Goal: Information Seeking & Learning: Learn about a topic

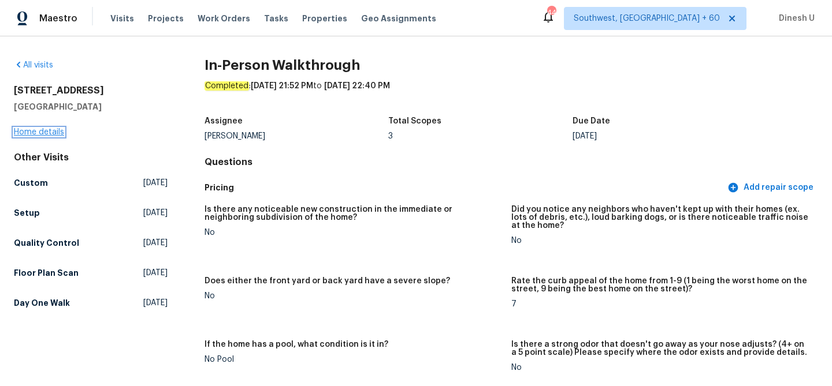
click at [28, 129] on link "Home details" at bounding box center [39, 132] width 50 height 8
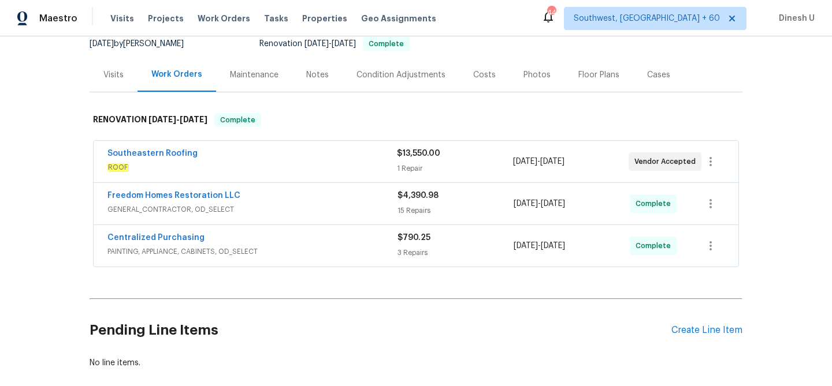
scroll to position [120, 0]
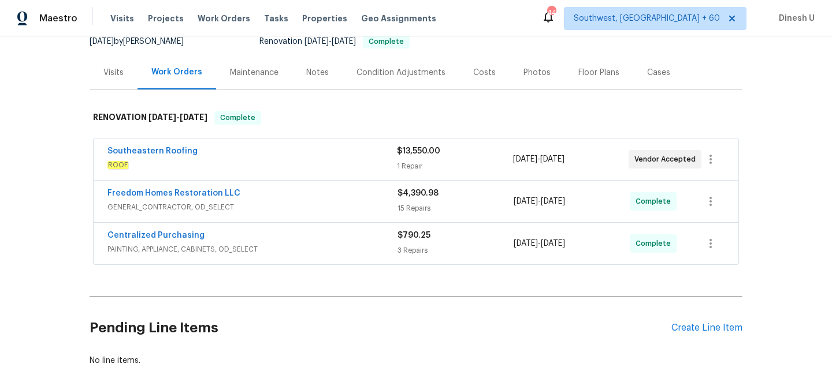
click at [399, 161] on div "1 Repair" at bounding box center [455, 167] width 116 height 12
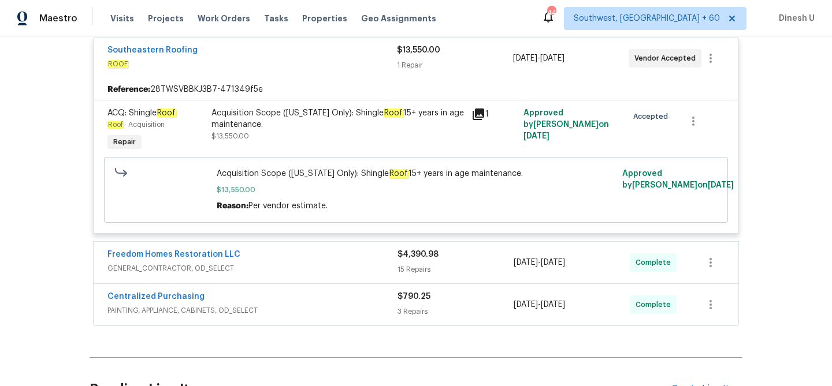
scroll to position [240, 0]
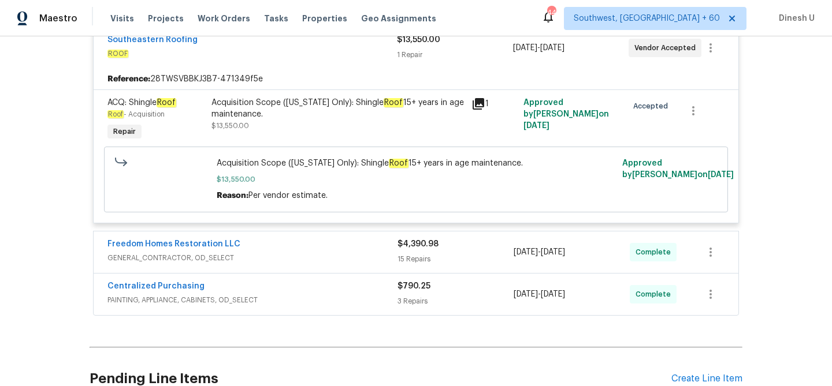
click at [415, 256] on div "15 Repairs" at bounding box center [455, 260] width 116 height 12
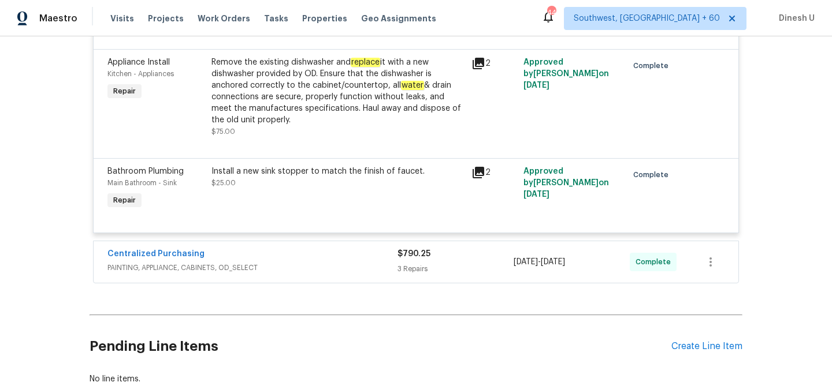
scroll to position [1884, 0]
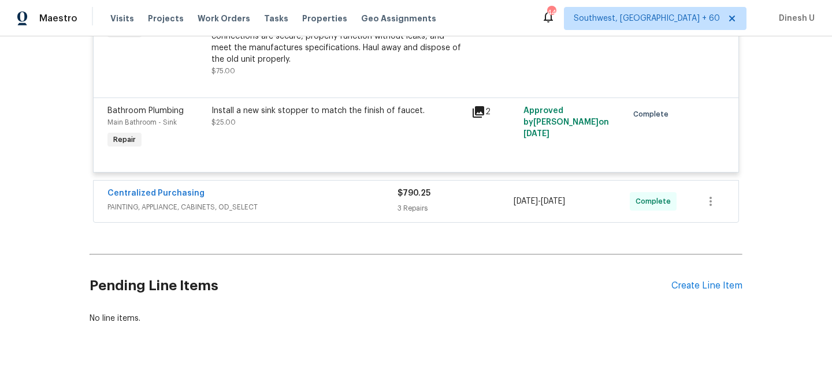
click at [412, 209] on div "3 Repairs" at bounding box center [455, 209] width 116 height 12
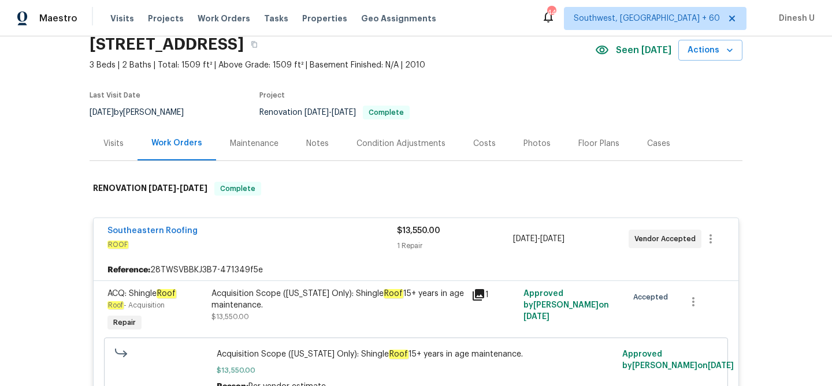
scroll to position [0, 0]
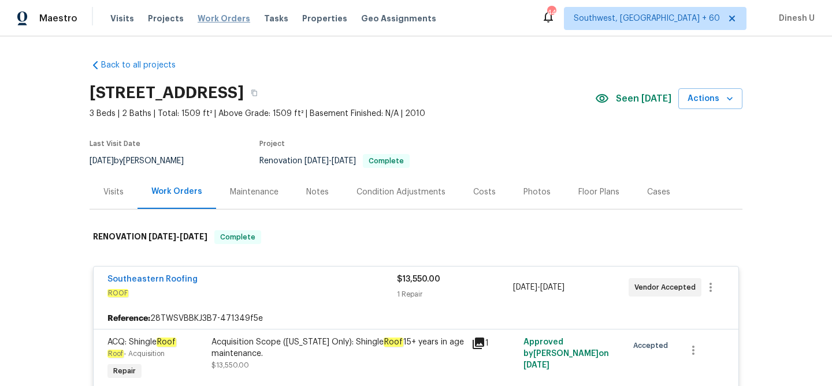
click at [200, 17] on span "Work Orders" at bounding box center [224, 19] width 53 height 12
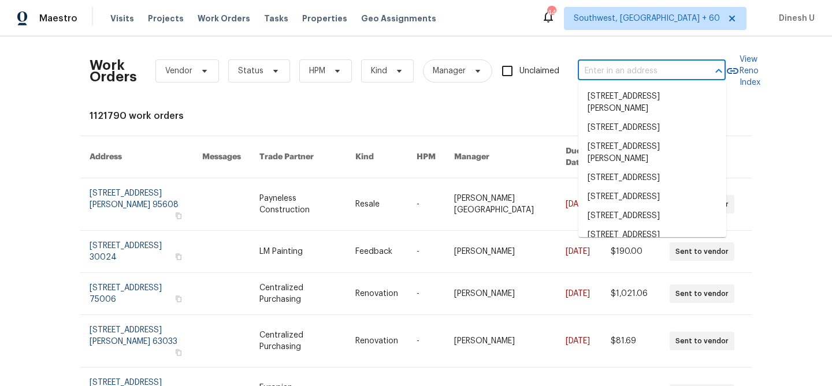
click at [654, 76] on input "text" at bounding box center [636, 71] width 116 height 18
paste input "[STREET_ADDRESS]"
type input "[STREET_ADDRESS]"
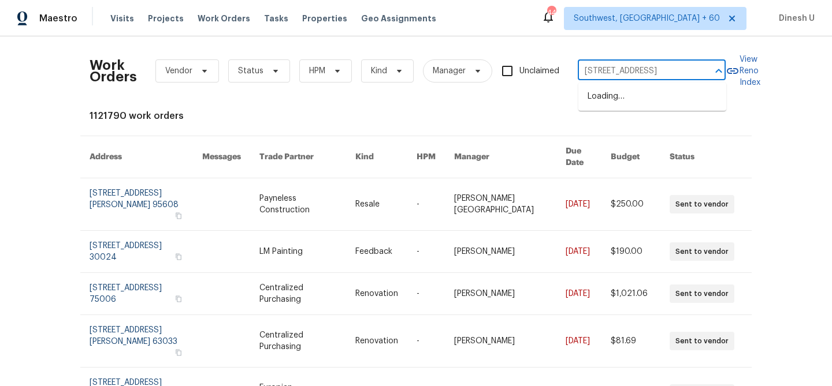
scroll to position [0, 62]
click at [623, 99] on li "[STREET_ADDRESS]" at bounding box center [652, 96] width 148 height 19
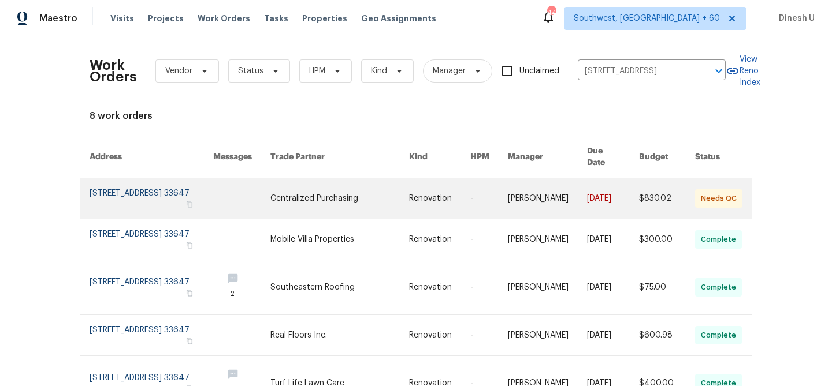
click at [131, 184] on link at bounding box center [152, 198] width 124 height 40
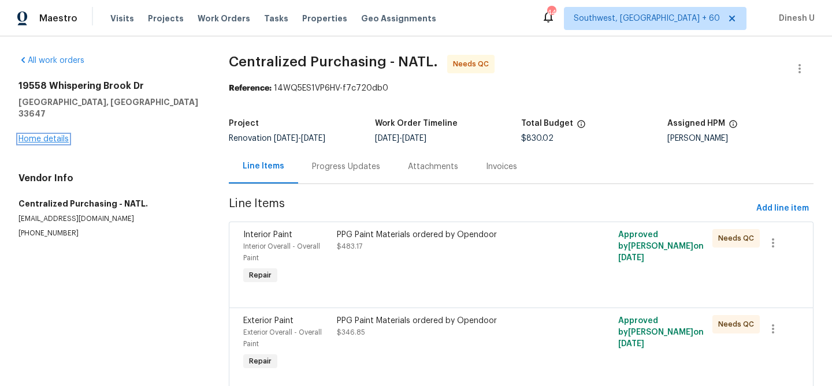
click at [28, 135] on link "Home details" at bounding box center [43, 139] width 50 height 8
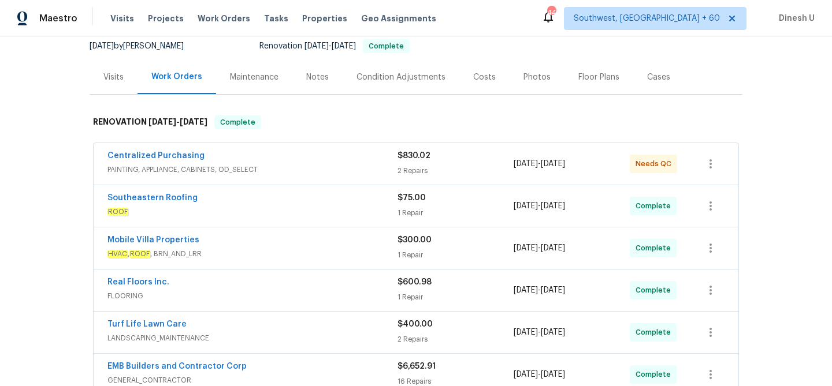
scroll to position [168, 0]
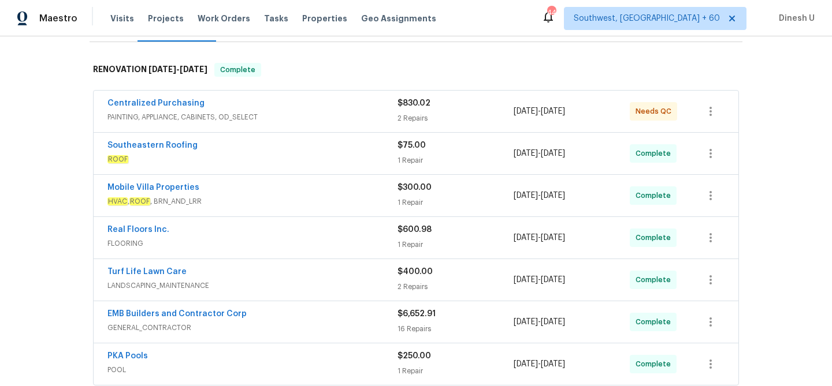
click at [418, 113] on div "2 Repairs" at bounding box center [455, 119] width 116 height 12
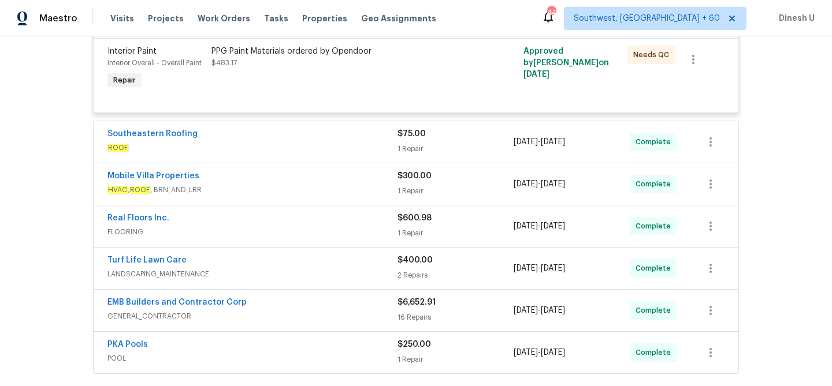
scroll to position [373, 0]
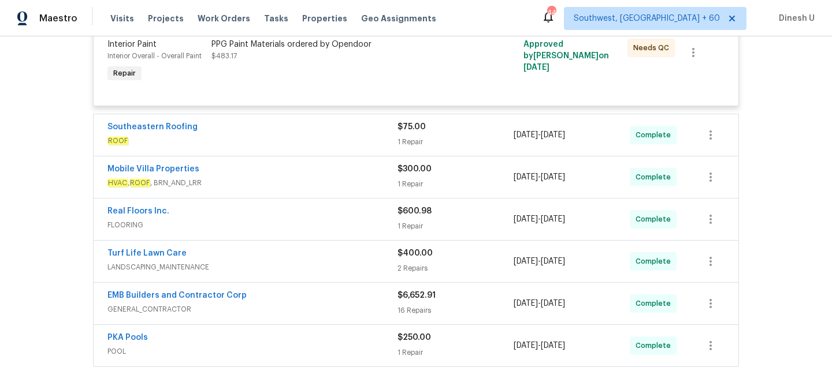
click at [410, 135] on div "$75.00 1 Repair" at bounding box center [455, 135] width 116 height 28
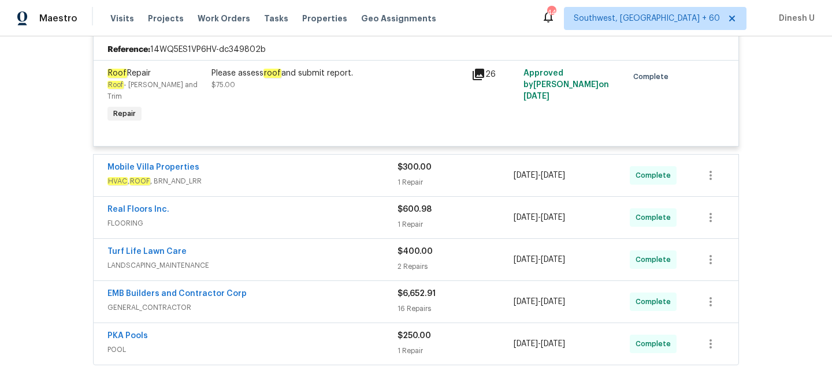
scroll to position [513, 0]
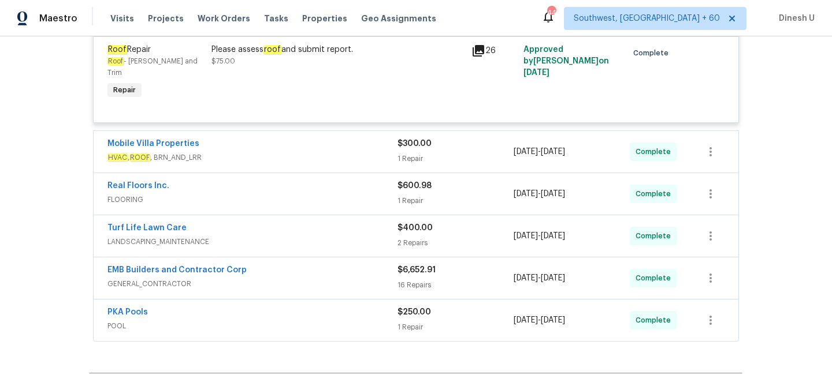
click at [412, 153] on div "1 Repair" at bounding box center [455, 159] width 116 height 12
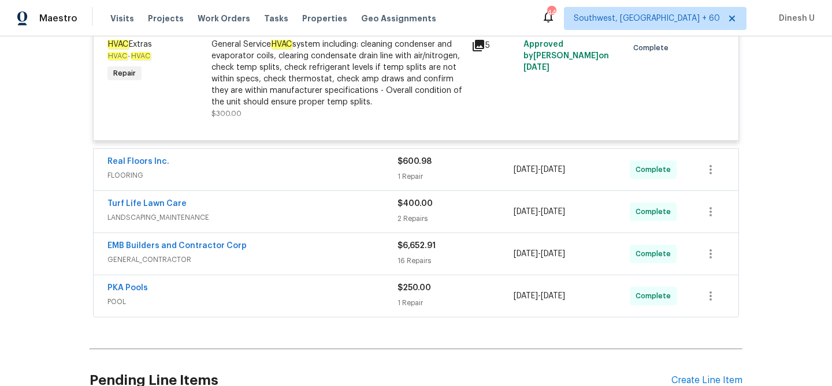
scroll to position [679, 0]
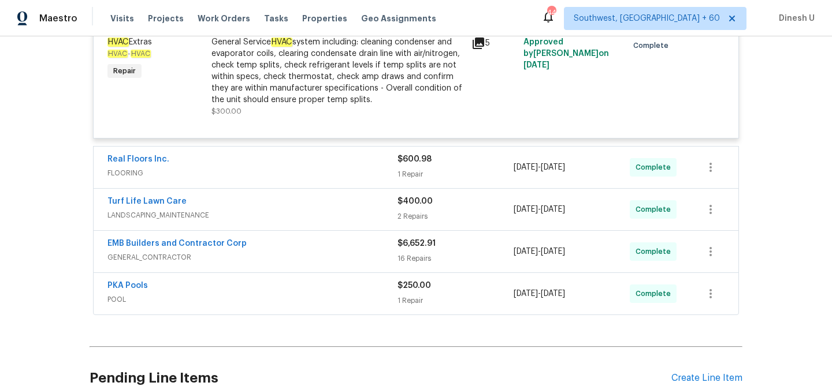
click at [422, 169] on div "1 Repair" at bounding box center [455, 175] width 116 height 12
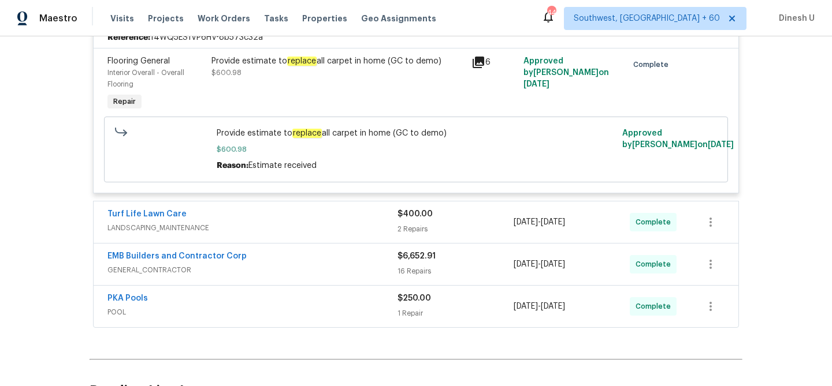
scroll to position [874, 0]
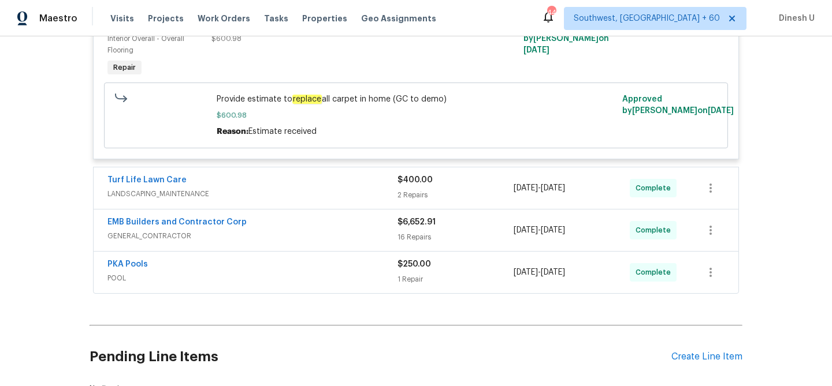
click at [411, 178] on div "$400.00 2 Repairs" at bounding box center [455, 188] width 116 height 28
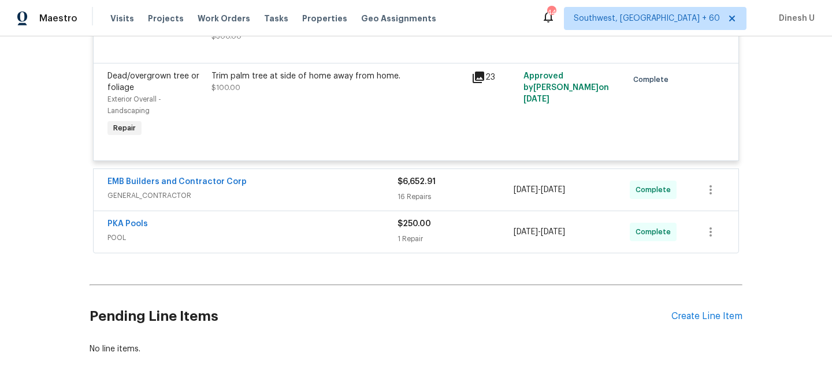
scroll to position [1172, 0]
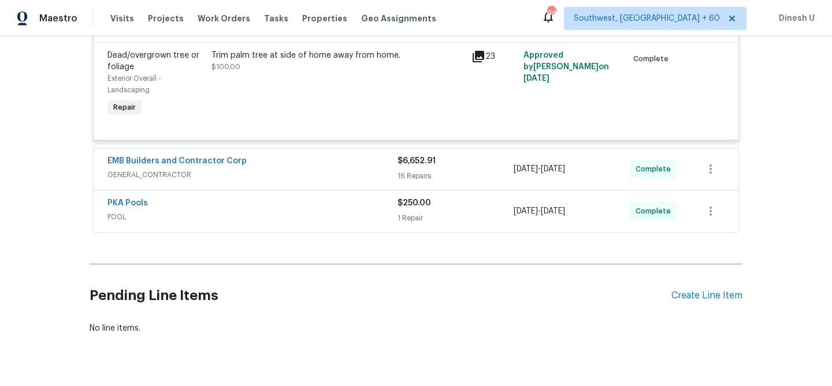
click at [404, 170] on div "16 Repairs" at bounding box center [455, 176] width 116 height 12
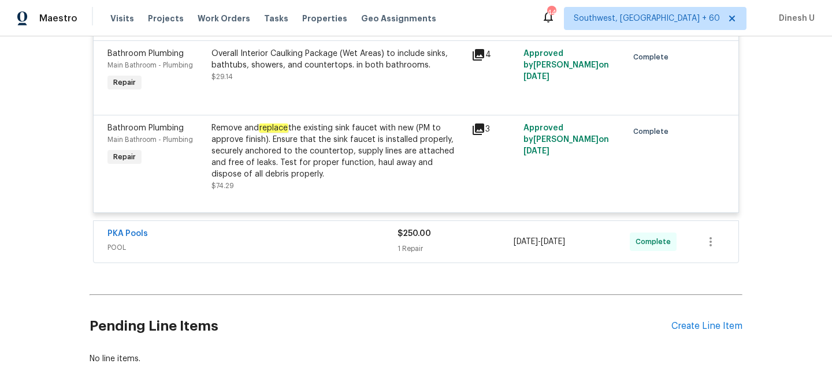
scroll to position [2957, 0]
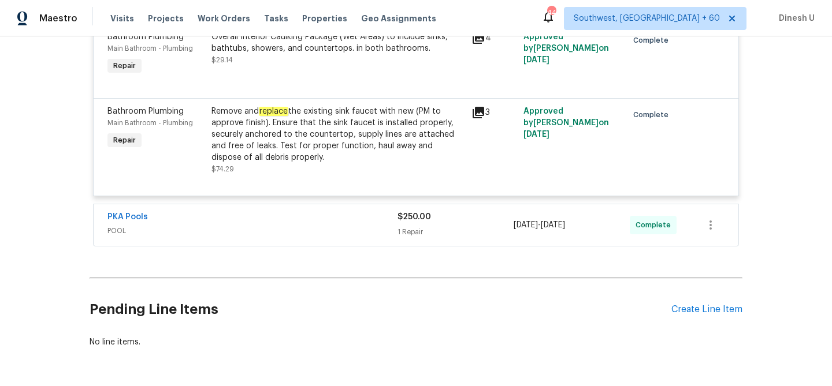
click at [417, 246] on div "PKA Pools POOL $250.00 1 Repair [DATE] - [DATE] Complete" at bounding box center [416, 225] width 645 height 42
click at [410, 238] on div "1 Repair" at bounding box center [455, 232] width 116 height 12
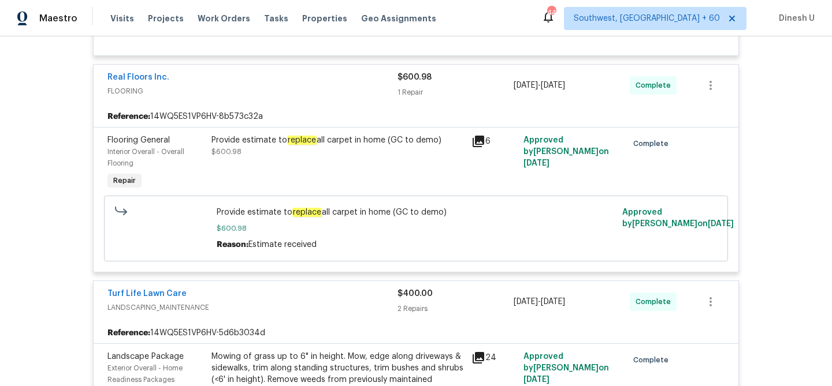
scroll to position [762, 0]
click at [157, 73] on link "Real Floors Inc." at bounding box center [138, 77] width 62 height 8
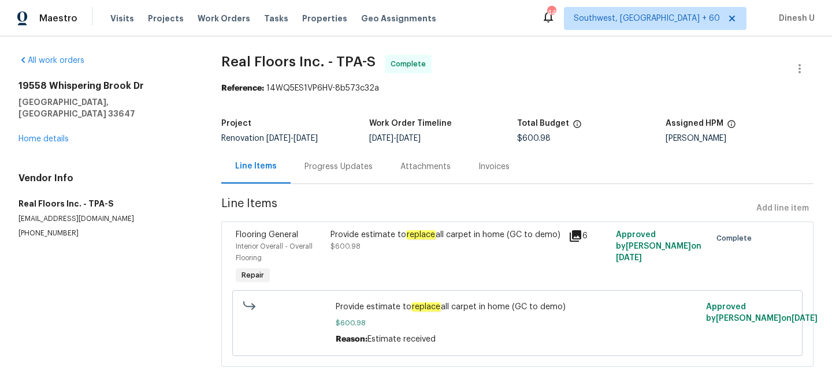
scroll to position [14, 0]
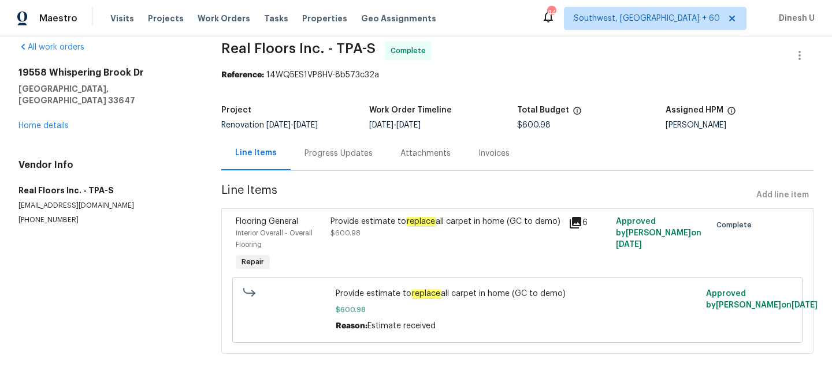
click at [325, 157] on div "Progress Updates" at bounding box center [338, 154] width 68 height 12
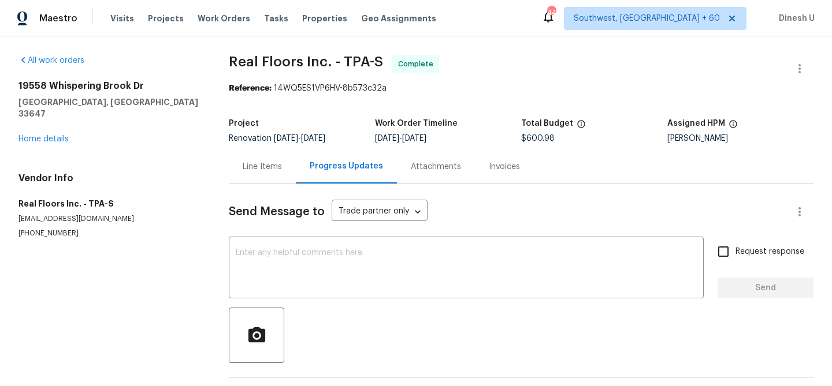
click at [273, 168] on div "Line Items" at bounding box center [262, 167] width 39 height 12
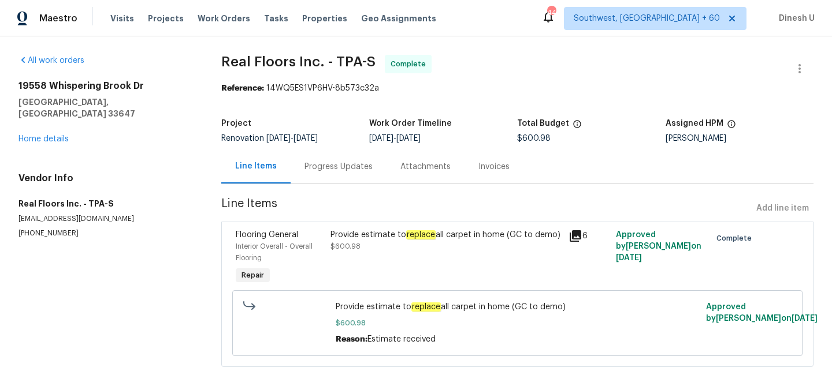
click at [576, 234] on icon at bounding box center [576, 236] width 12 height 12
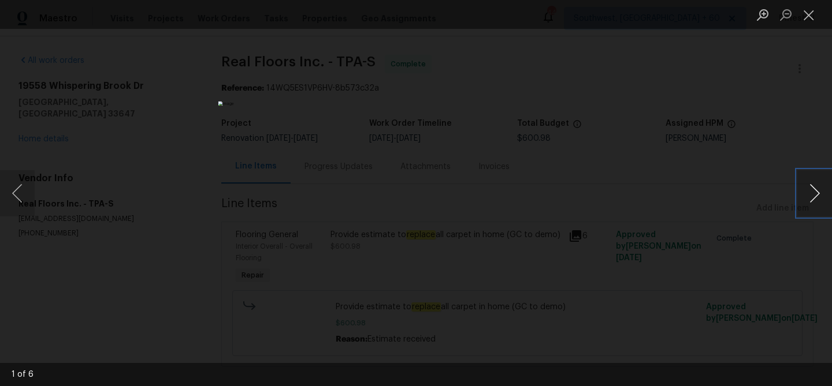
click at [810, 190] on button "Next image" at bounding box center [814, 193] width 35 height 46
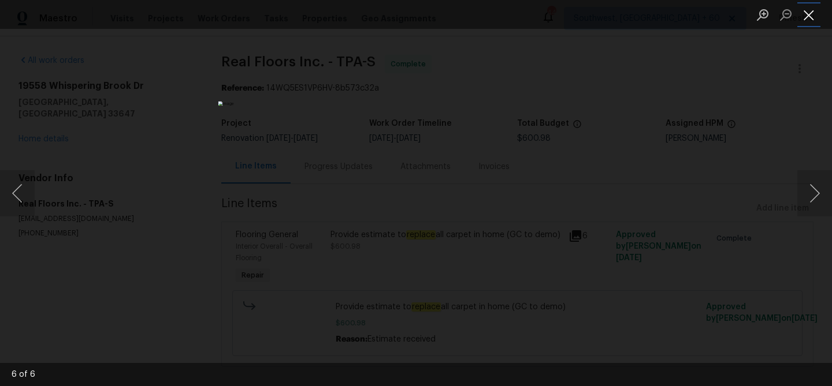
click at [809, 13] on button "Close lightbox" at bounding box center [808, 15] width 23 height 20
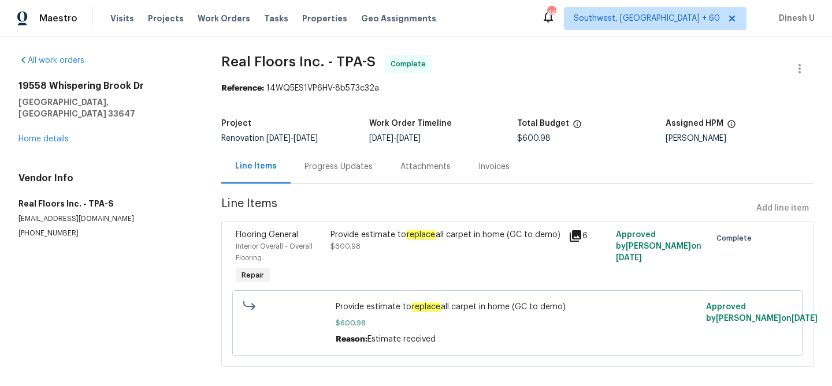
click at [471, 235] on div "Provide estimate to replace all carpet in home (GC to demo)" at bounding box center [445, 235] width 230 height 12
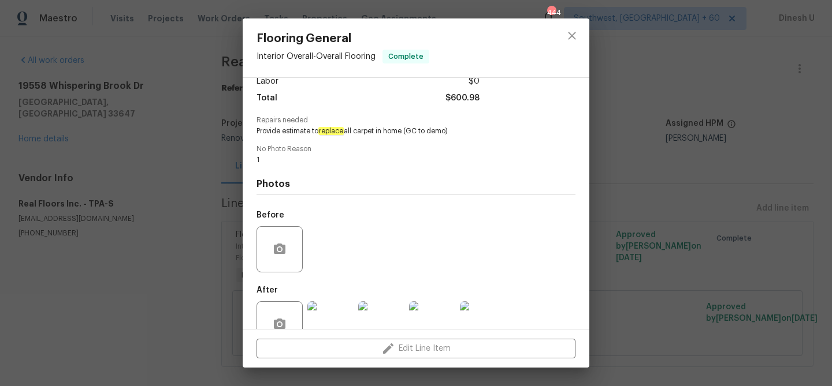
scroll to position [116, 0]
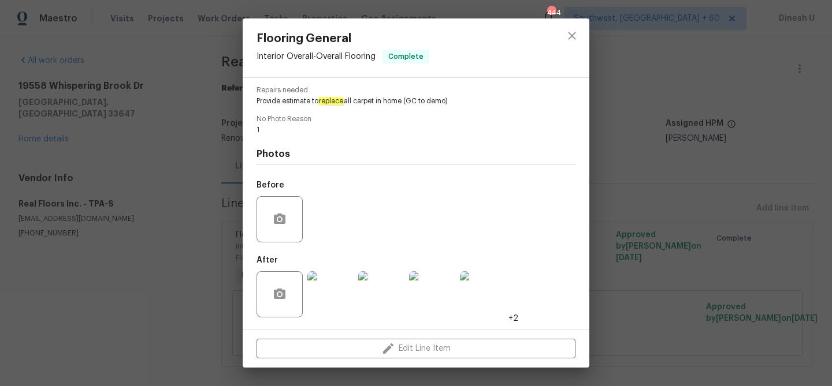
click at [325, 285] on img at bounding box center [330, 294] width 46 height 46
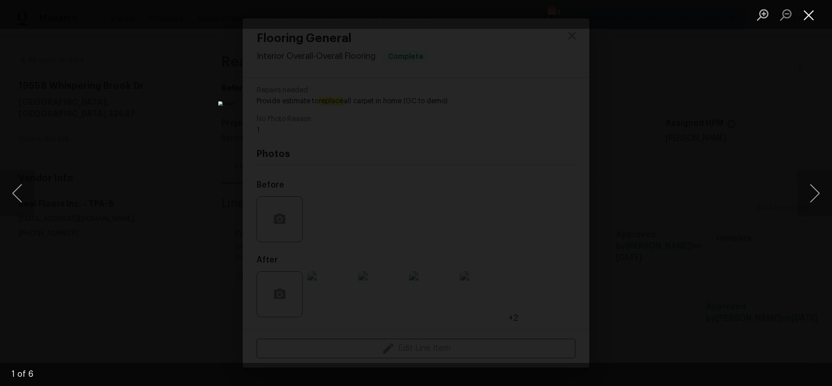
click at [807, 11] on button "Close lightbox" at bounding box center [808, 15] width 23 height 20
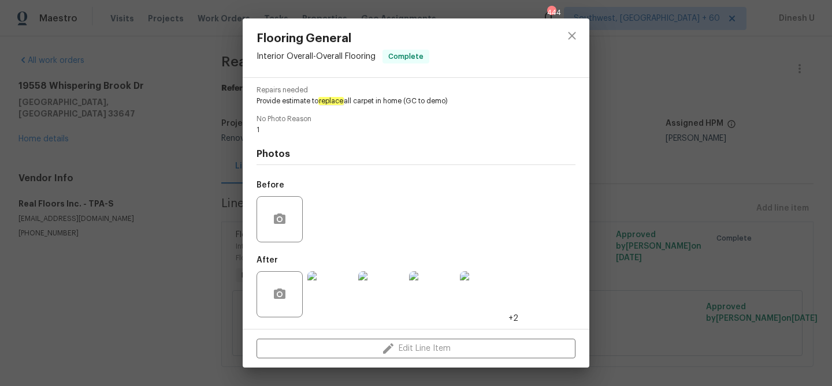
click at [319, 286] on img at bounding box center [330, 294] width 46 height 46
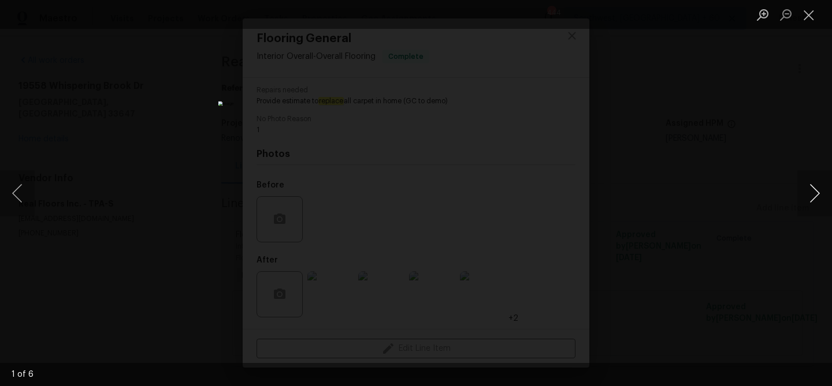
click at [820, 189] on button "Next image" at bounding box center [814, 193] width 35 height 46
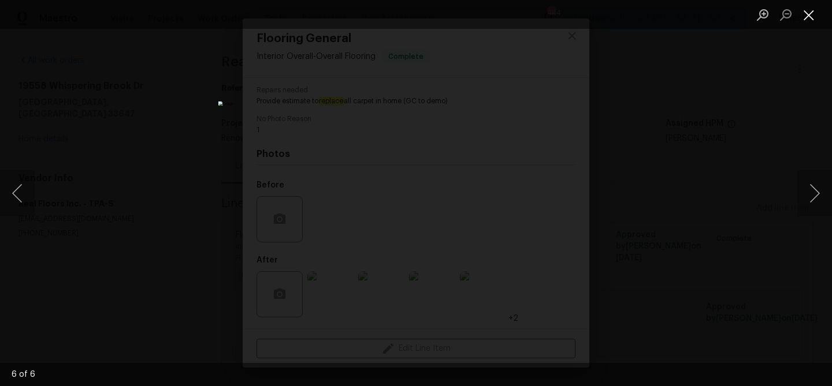
click at [807, 10] on button "Close lightbox" at bounding box center [808, 15] width 23 height 20
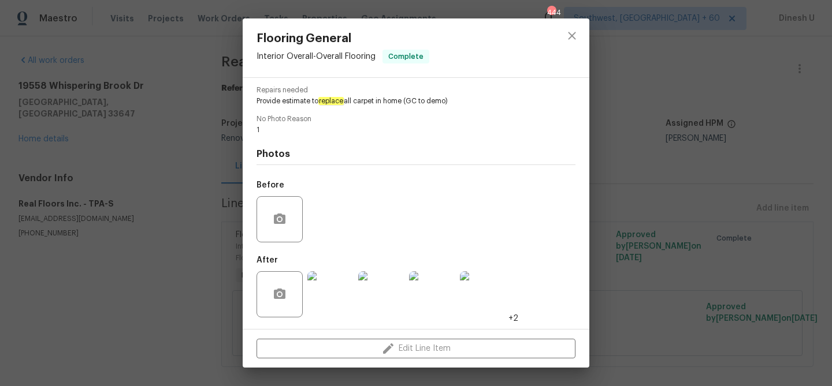
click at [178, 193] on div "Flooring General Interior Overall - Overall Flooring Complete Vendor Real Floor…" at bounding box center [416, 193] width 832 height 386
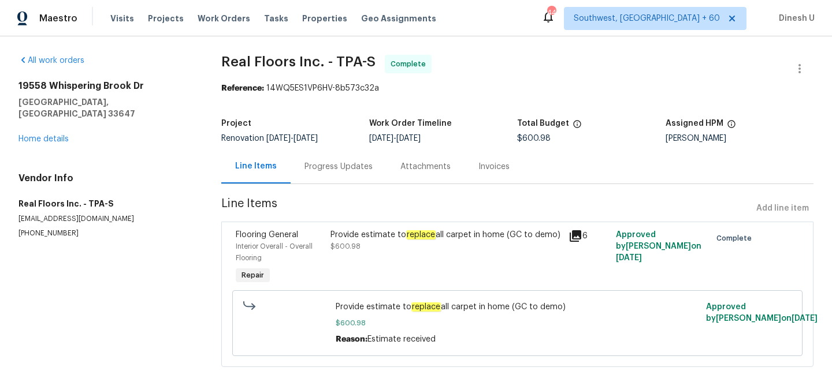
scroll to position [14, 0]
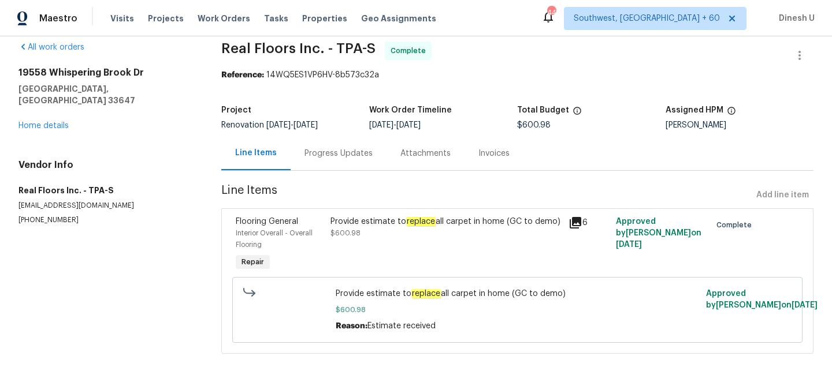
click at [485, 140] on div "Invoices" at bounding box center [493, 153] width 59 height 34
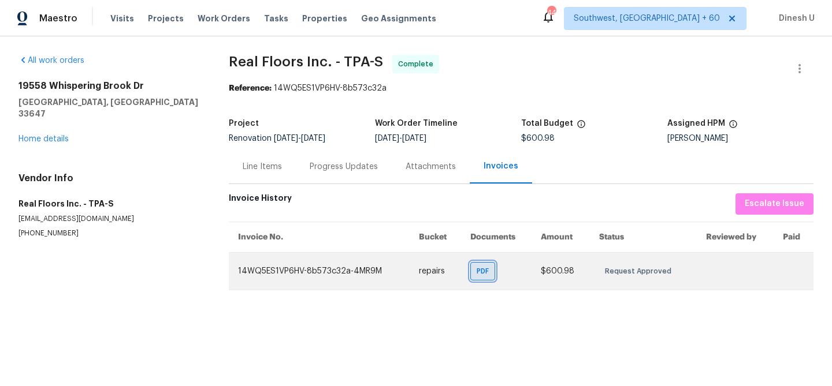
click at [483, 276] on span "PDF" at bounding box center [485, 272] width 17 height 12
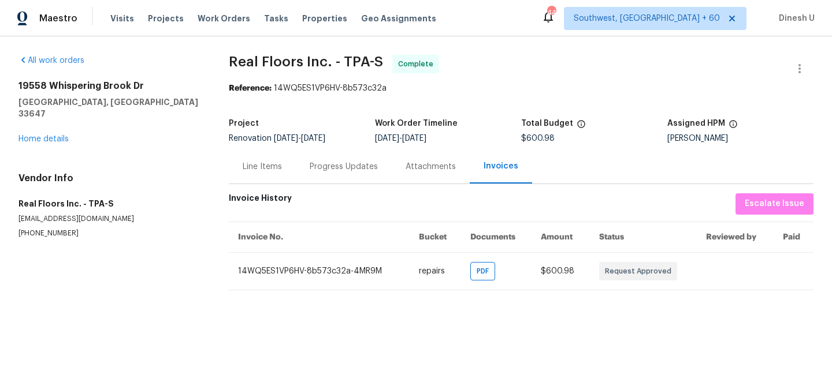
click at [256, 164] on div "Line Items" at bounding box center [262, 167] width 39 height 12
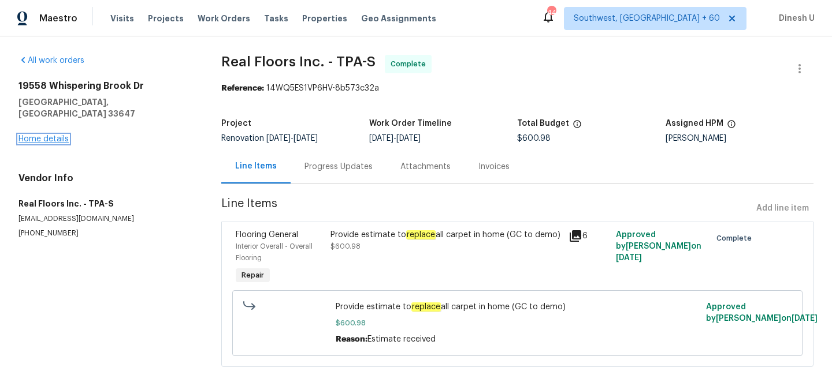
click at [52, 135] on link "Home details" at bounding box center [43, 139] width 50 height 8
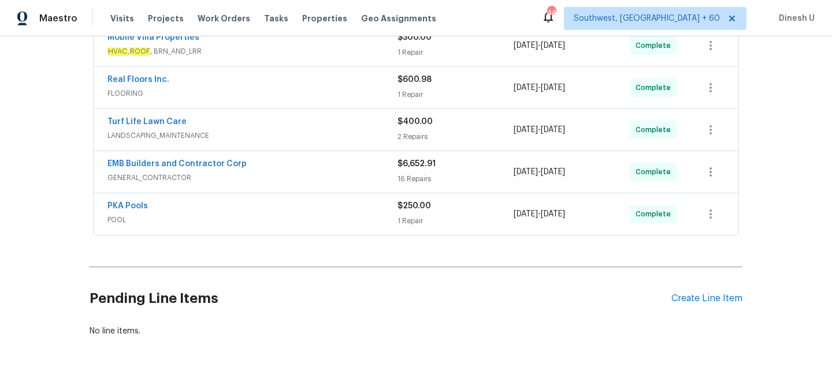
scroll to position [347, 0]
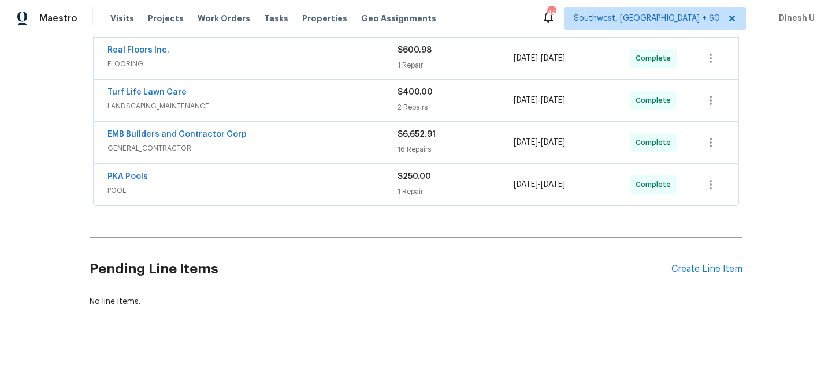
click at [422, 189] on div "1 Repair" at bounding box center [455, 192] width 116 height 12
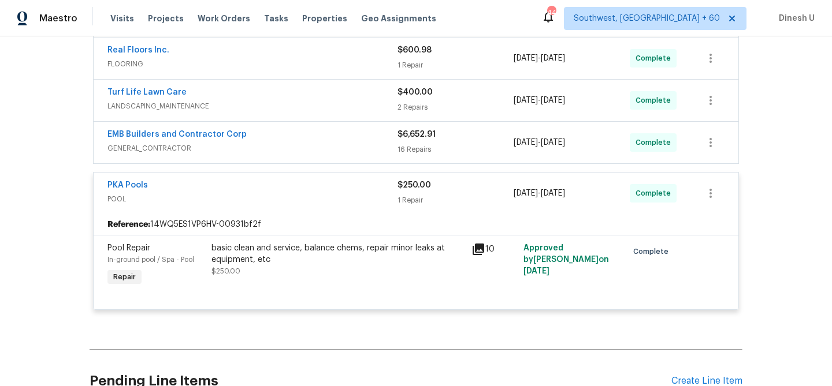
click at [475, 254] on icon at bounding box center [478, 250] width 14 height 14
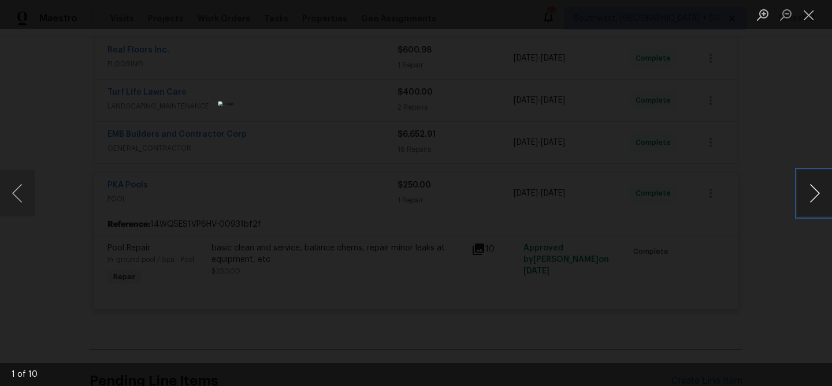
click at [814, 195] on button "Next image" at bounding box center [814, 193] width 35 height 46
click at [801, 6] on button "Close lightbox" at bounding box center [808, 15] width 23 height 20
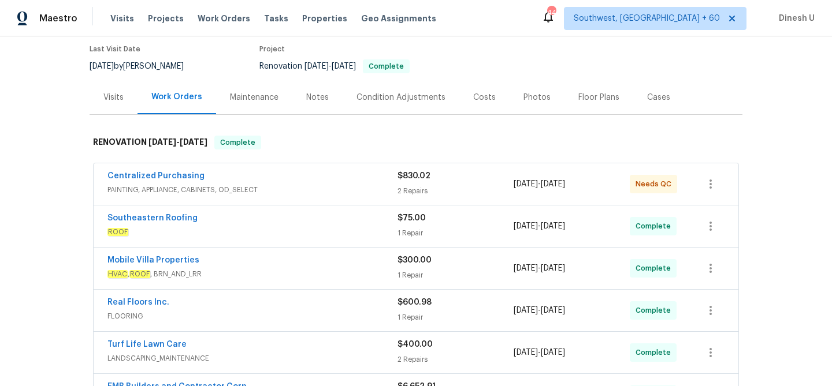
scroll to position [0, 0]
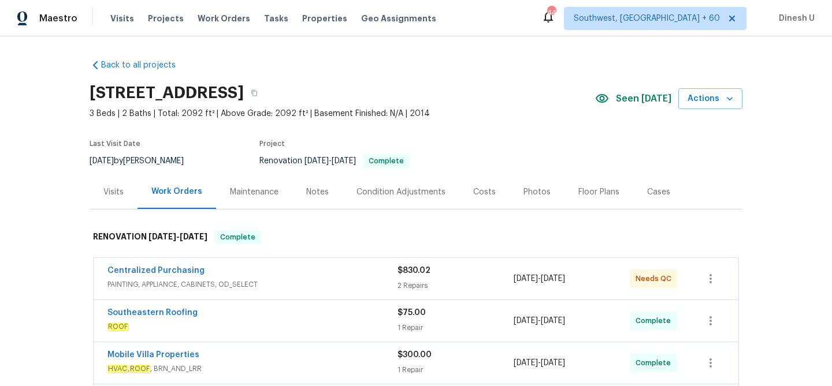
click at [110, 183] on div "Visits" at bounding box center [114, 192] width 48 height 34
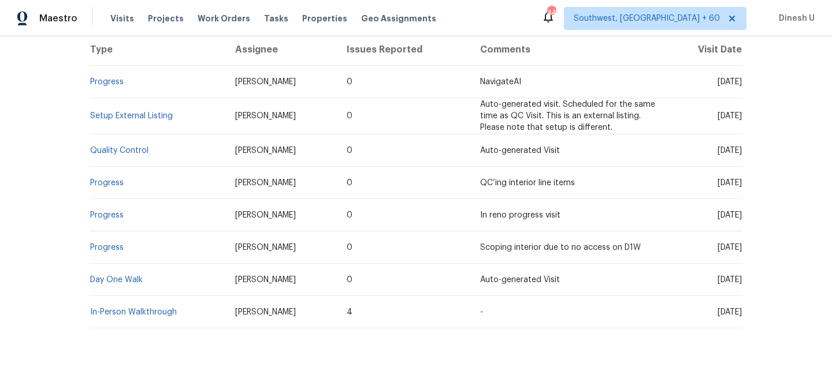
scroll to position [224, 0]
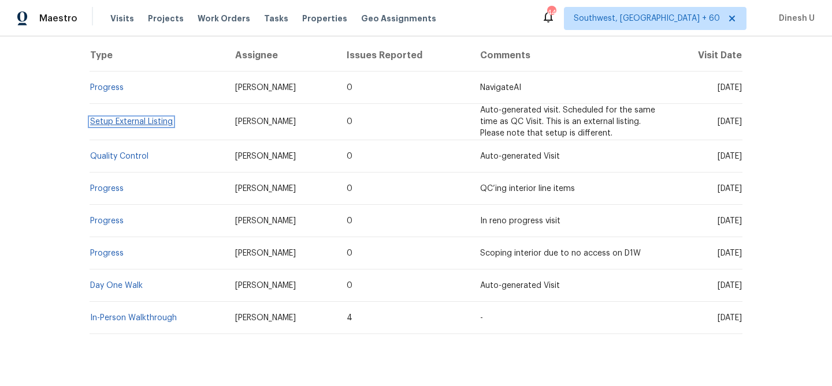
click at [105, 123] on link "Setup External Listing" at bounding box center [131, 122] width 83 height 8
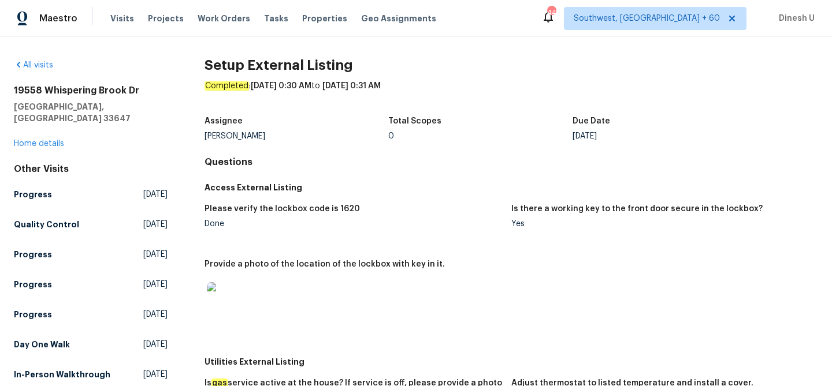
click at [119, 201] on div "Other Visits Progress [DATE] Quality Control [DATE] Progress [DATE] Progress [D…" at bounding box center [91, 274] width 154 height 222
click at [143, 219] on span "[DATE]" at bounding box center [155, 225] width 24 height 12
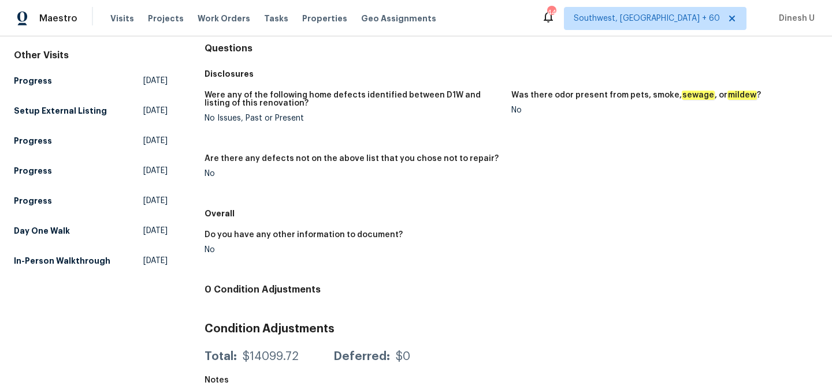
scroll to position [134, 0]
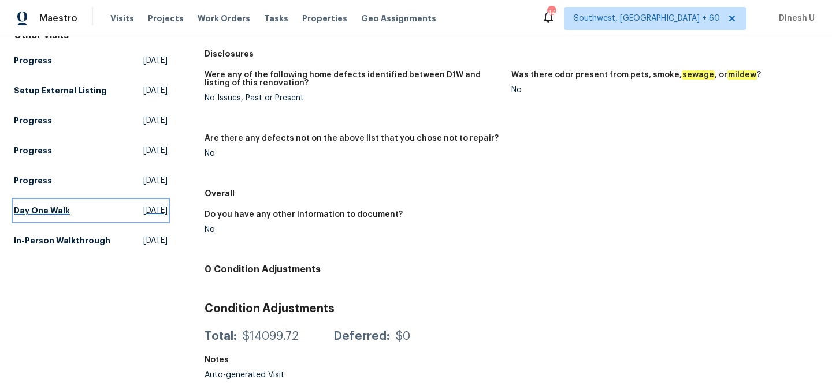
click at [143, 205] on span "[DATE]" at bounding box center [155, 211] width 24 height 12
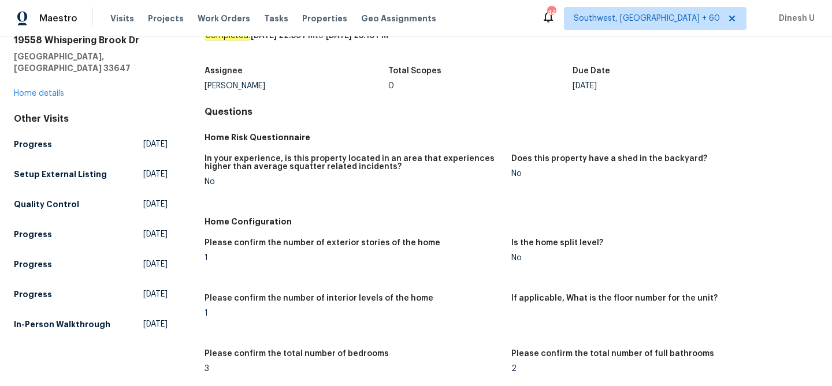
scroll to position [77, 0]
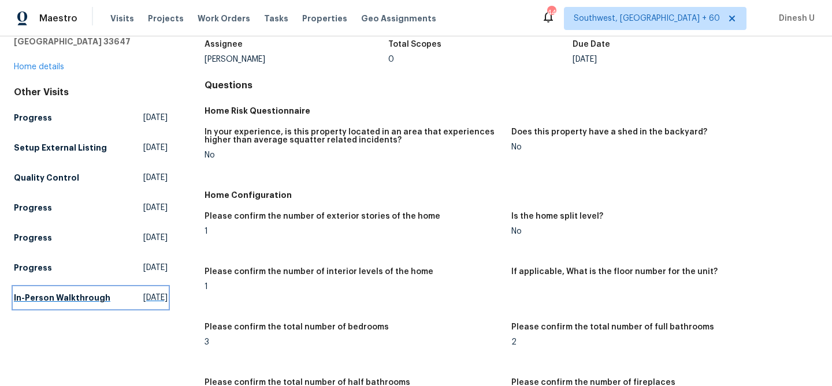
click at [143, 292] on span "[DATE]" at bounding box center [155, 298] width 24 height 12
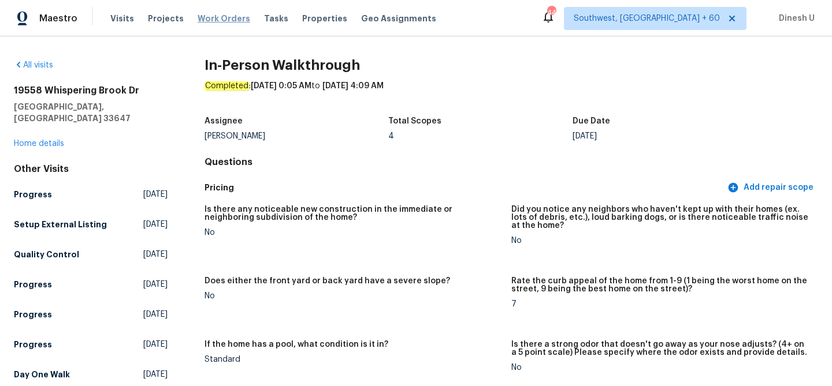
click at [209, 16] on span "Work Orders" at bounding box center [224, 19] width 53 height 12
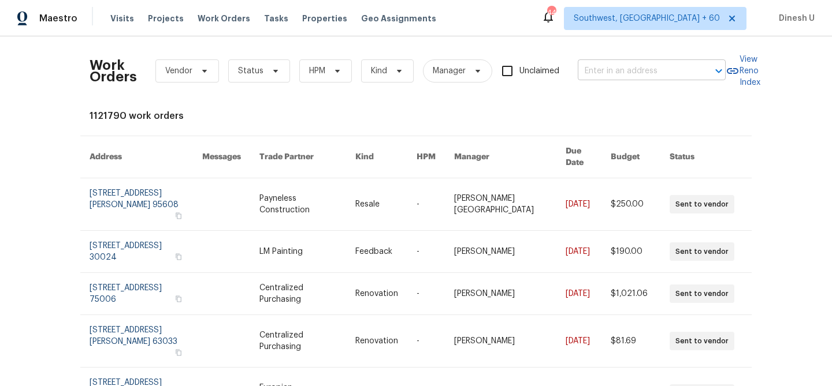
click at [626, 68] on input "text" at bounding box center [636, 71] width 116 height 18
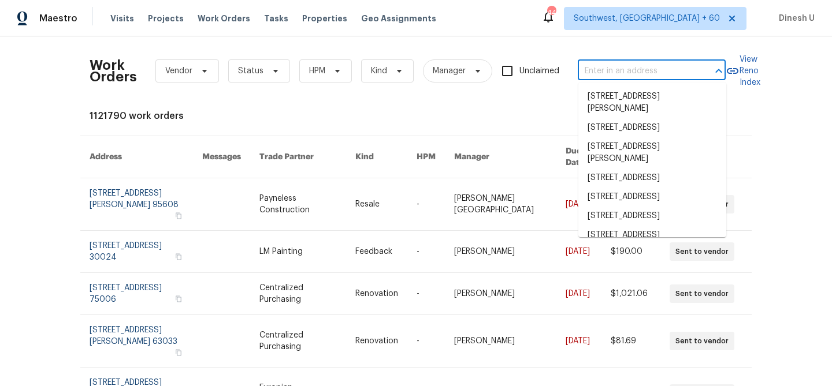
paste input "[STREET_ADDRESS]"
type input "[STREET_ADDRESS]"
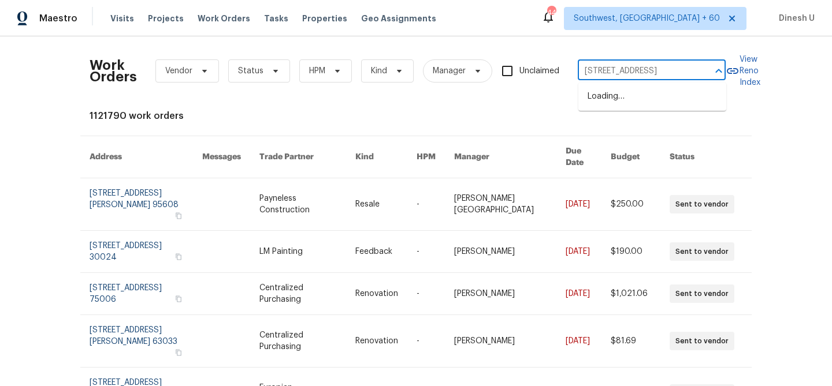
scroll to position [0, 65]
click at [596, 93] on li "[STREET_ADDRESS]" at bounding box center [652, 96] width 148 height 19
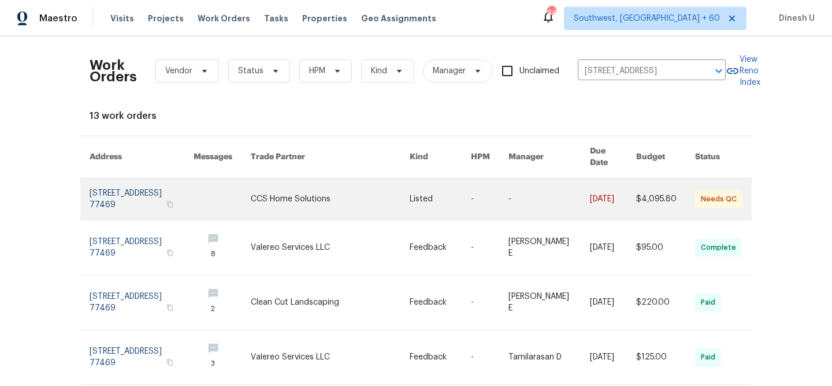
click at [125, 183] on link at bounding box center [142, 199] width 104 height 42
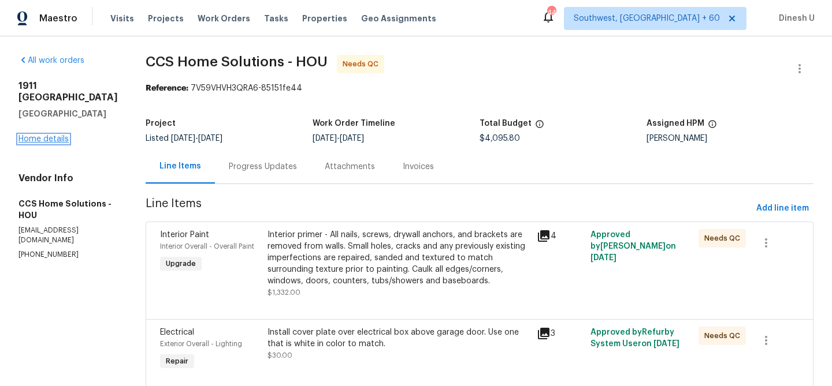
click at [39, 142] on link "Home details" at bounding box center [43, 139] width 50 height 8
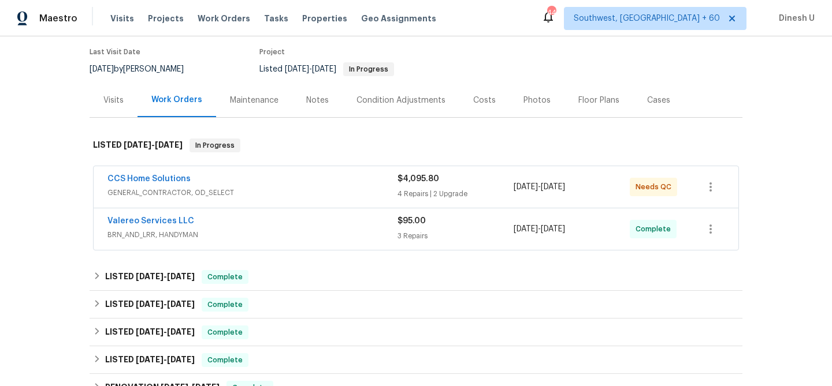
scroll to position [130, 0]
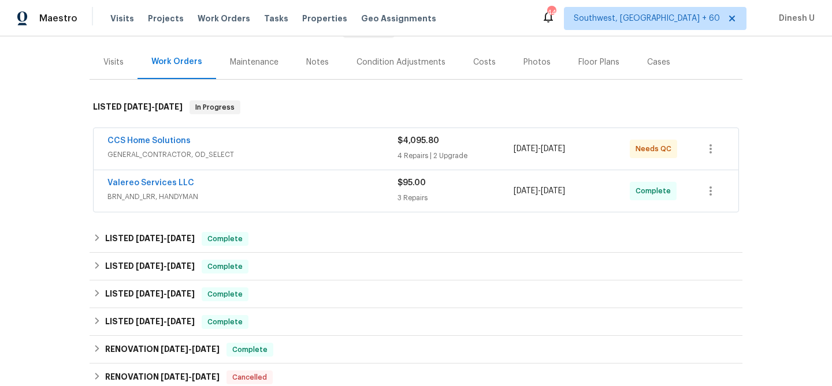
click at [408, 154] on div "4 Repairs | 2 Upgrade" at bounding box center [455, 156] width 116 height 12
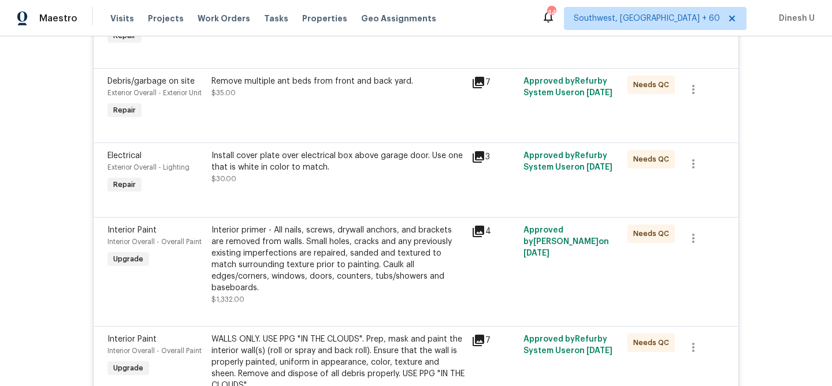
scroll to position [329, 0]
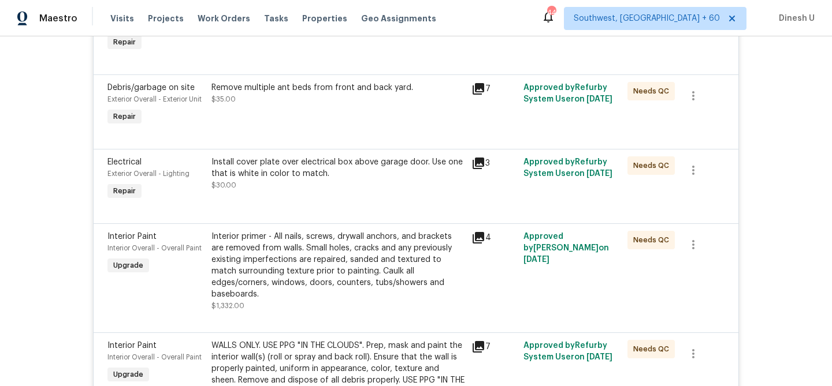
click at [473, 89] on icon at bounding box center [478, 89] width 12 height 12
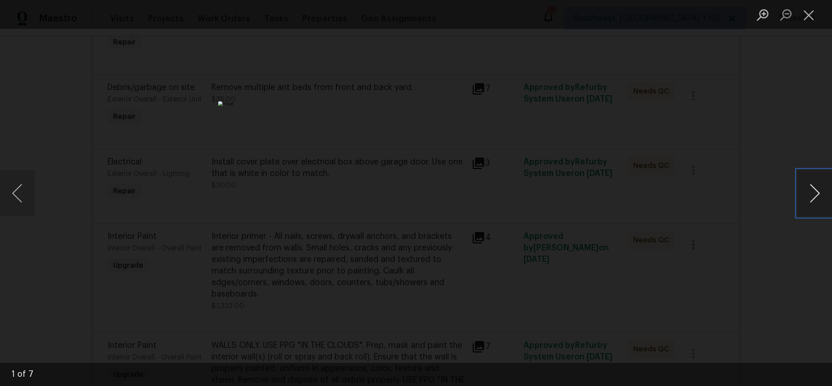
click at [814, 187] on button "Next image" at bounding box center [814, 193] width 35 height 46
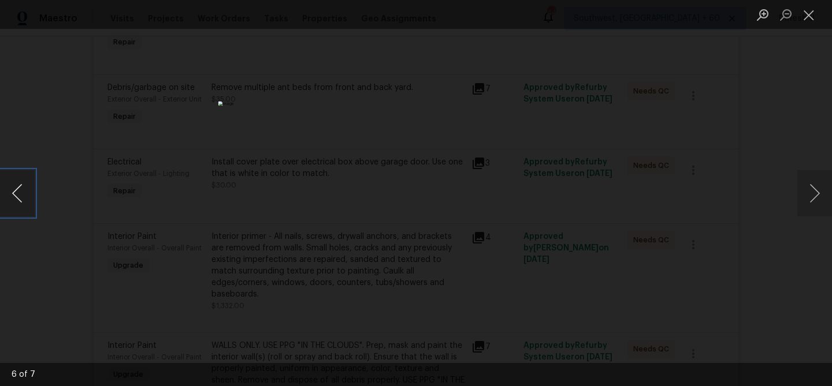
click at [18, 196] on button "Previous image" at bounding box center [17, 193] width 35 height 46
click at [816, 191] on button "Next image" at bounding box center [814, 193] width 35 height 46
click at [808, 14] on button "Close lightbox" at bounding box center [808, 15] width 23 height 20
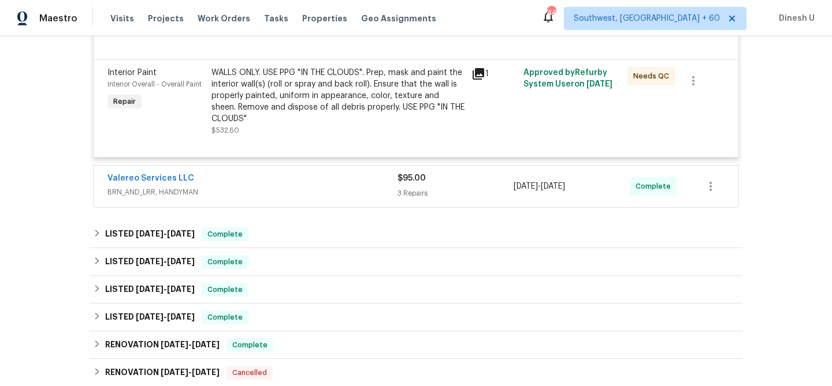
scroll to position [699, 0]
click at [398, 189] on div "3 Repairs" at bounding box center [455, 195] width 116 height 12
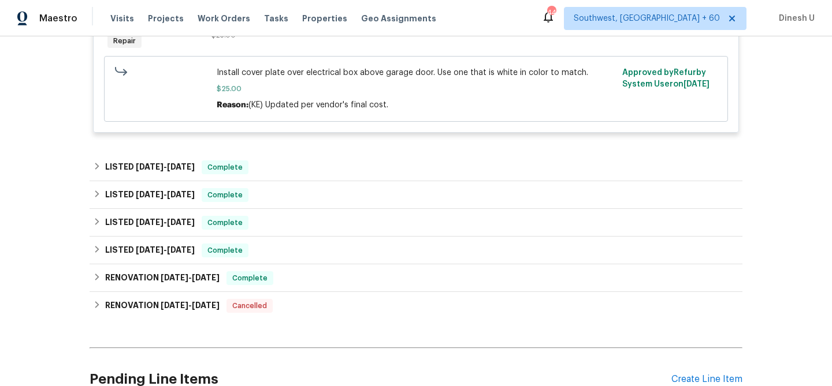
scroll to position [1126, 0]
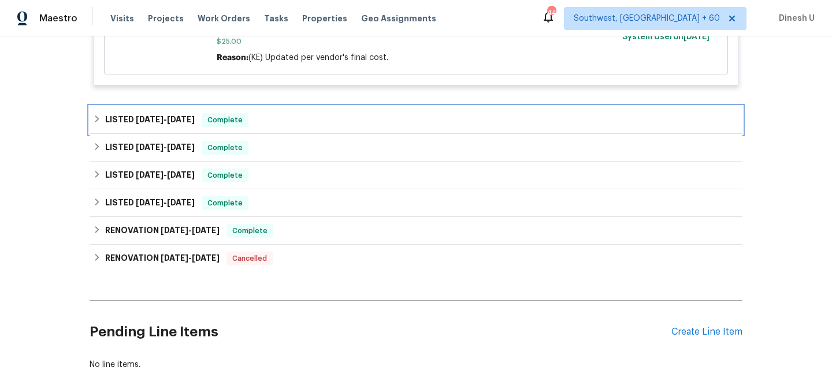
click at [185, 116] on span "[DATE]" at bounding box center [181, 120] width 28 height 8
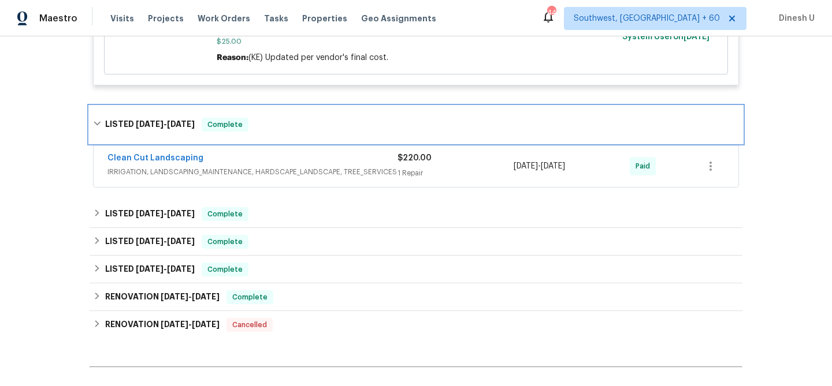
scroll to position [1200, 0]
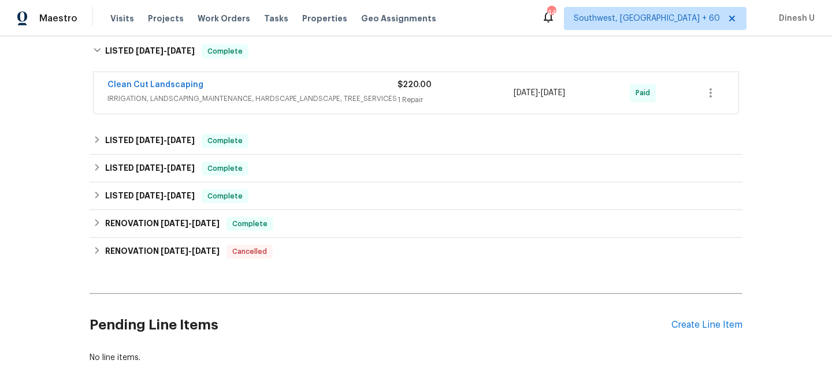
click at [405, 83] on div "$220.00 1 Repair" at bounding box center [455, 93] width 116 height 28
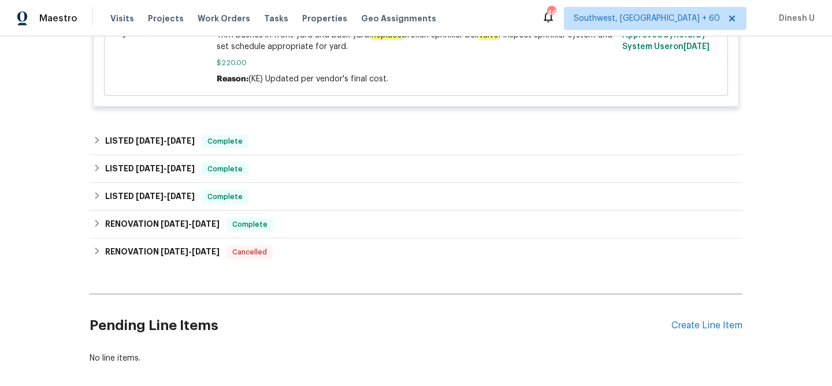
scroll to position [1479, 0]
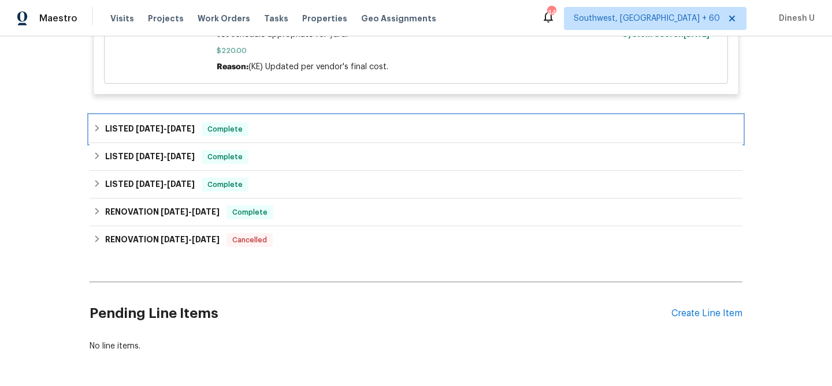
click at [194, 125] on h6 "LISTED [DATE] - [DATE]" at bounding box center [150, 129] width 90 height 14
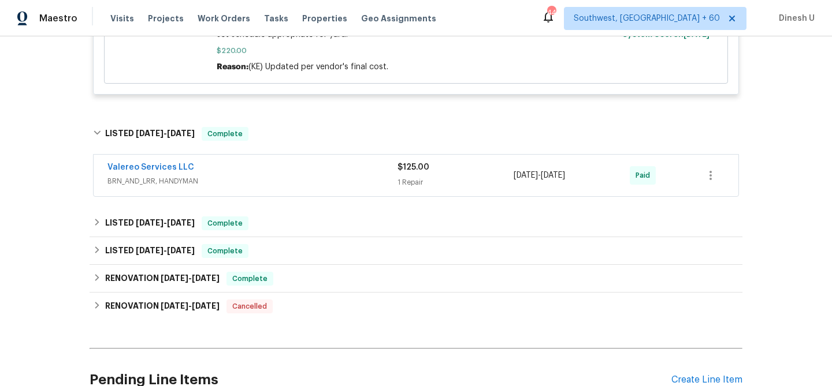
click at [414, 177] on div "1 Repair" at bounding box center [455, 183] width 116 height 12
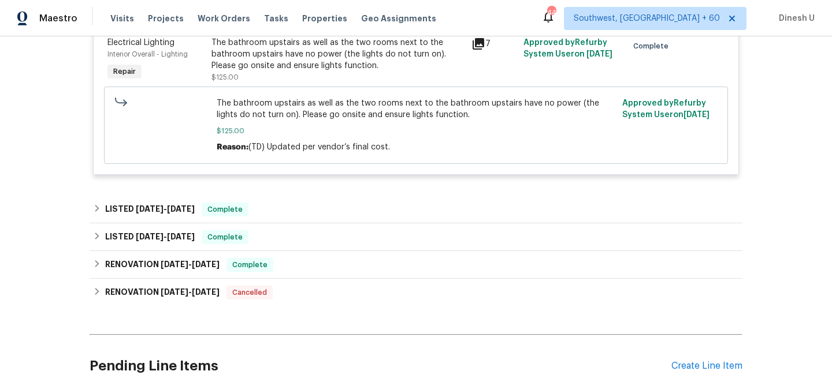
scroll to position [1718, 0]
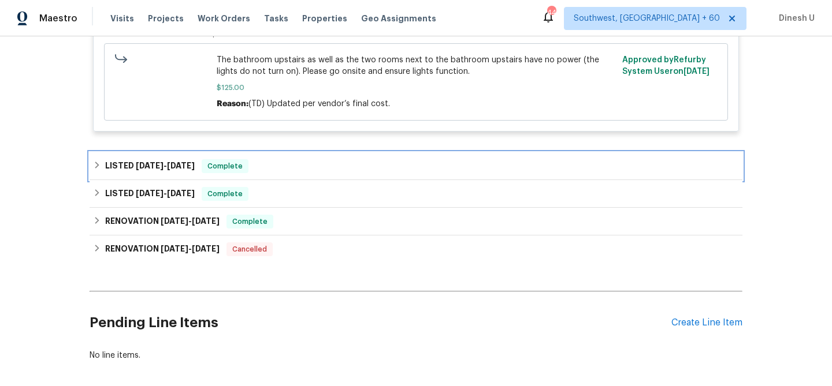
click at [177, 171] on div "LISTED [DATE] - [DATE] Complete" at bounding box center [416, 166] width 653 height 28
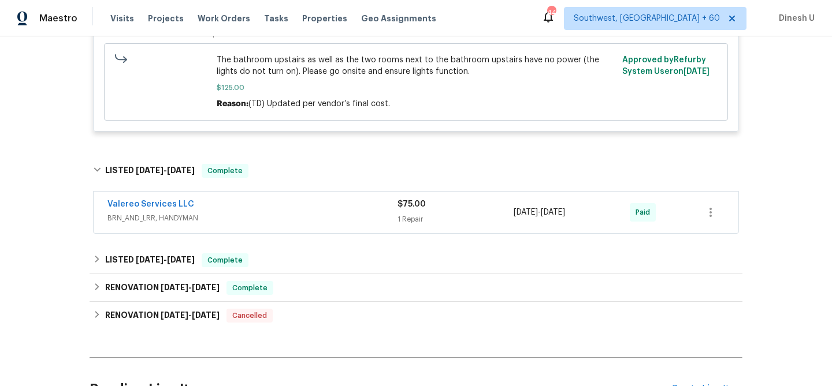
click at [410, 214] on div "1 Repair" at bounding box center [455, 220] width 116 height 12
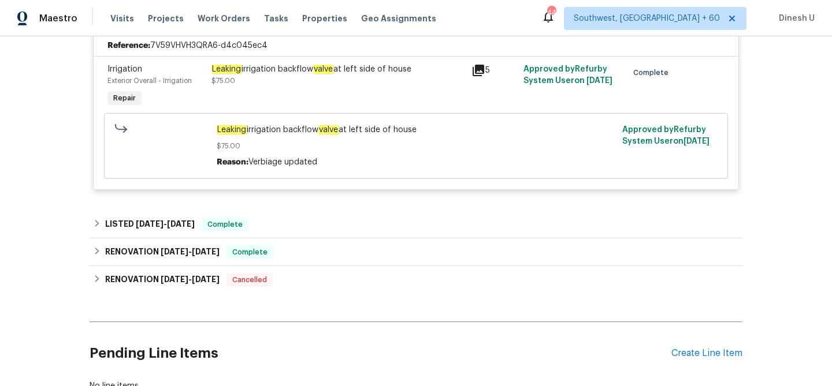
scroll to position [1948, 0]
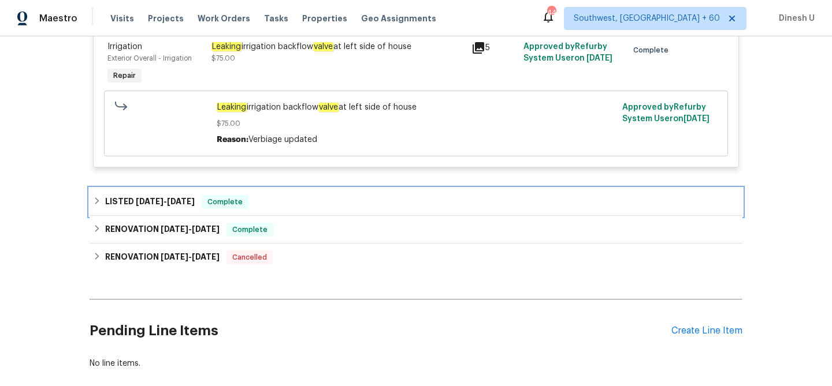
click at [185, 195] on h6 "LISTED [DATE] - [DATE]" at bounding box center [150, 202] width 90 height 14
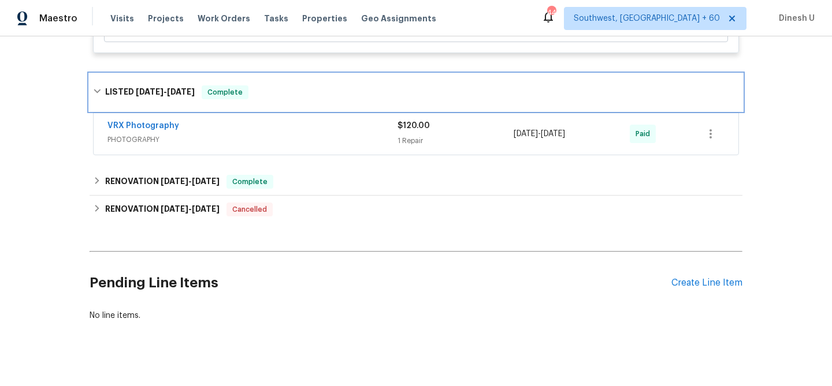
scroll to position [2070, 0]
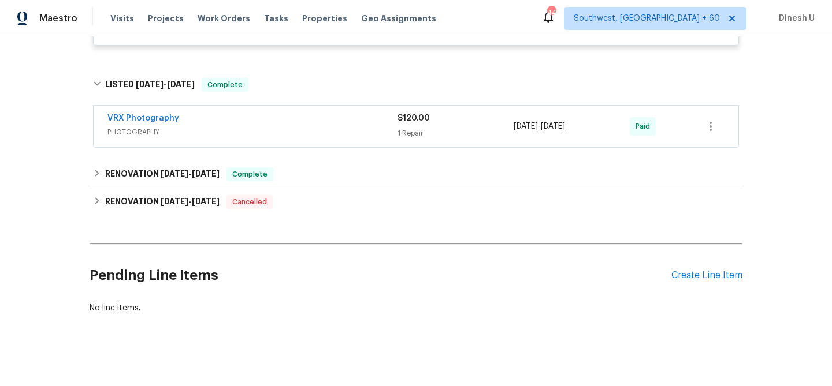
click at [403, 128] on div "1 Repair" at bounding box center [455, 134] width 116 height 12
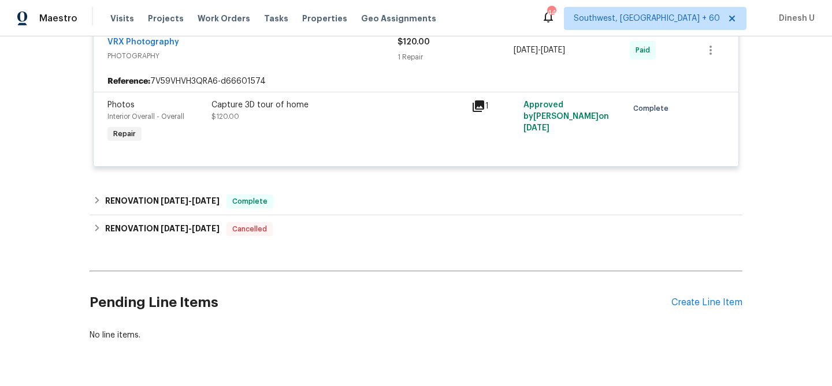
scroll to position [2182, 0]
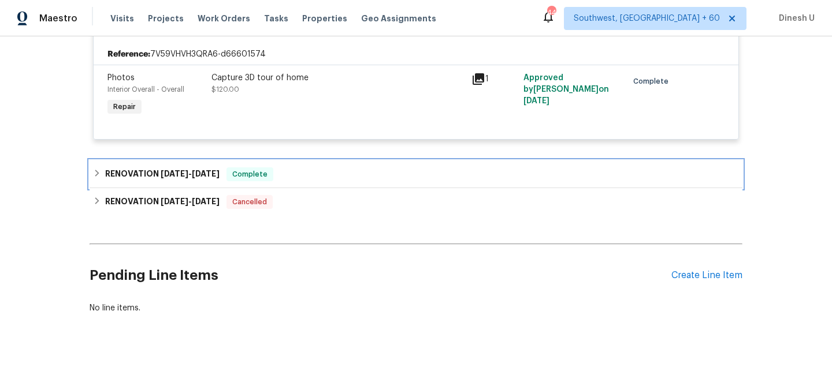
click at [183, 170] on span "[DATE]" at bounding box center [175, 174] width 28 height 8
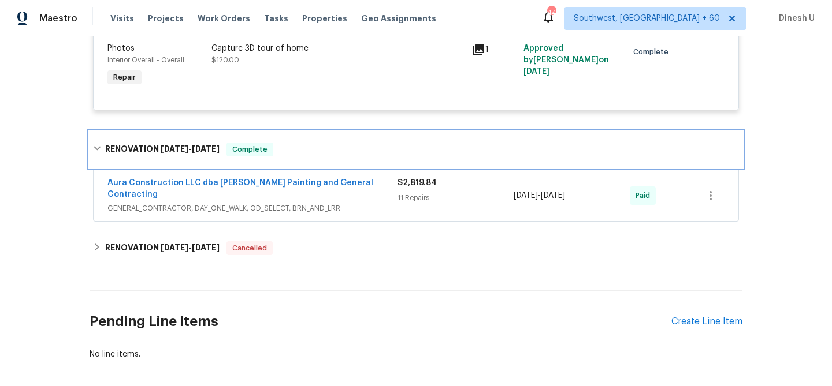
scroll to position [2248, 0]
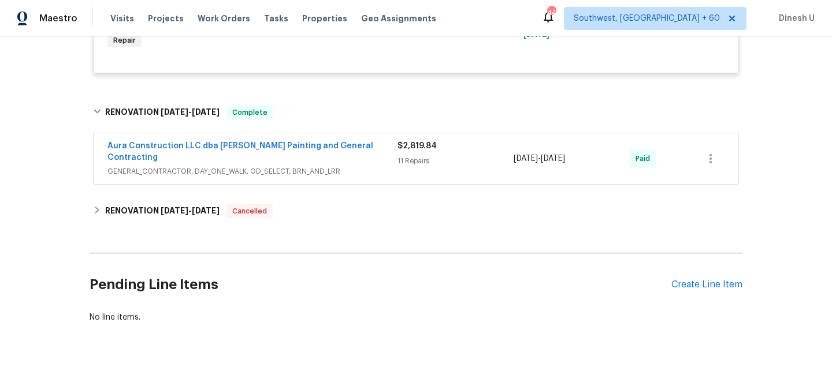
click at [418, 145] on div "$2,819.84" at bounding box center [455, 146] width 116 height 12
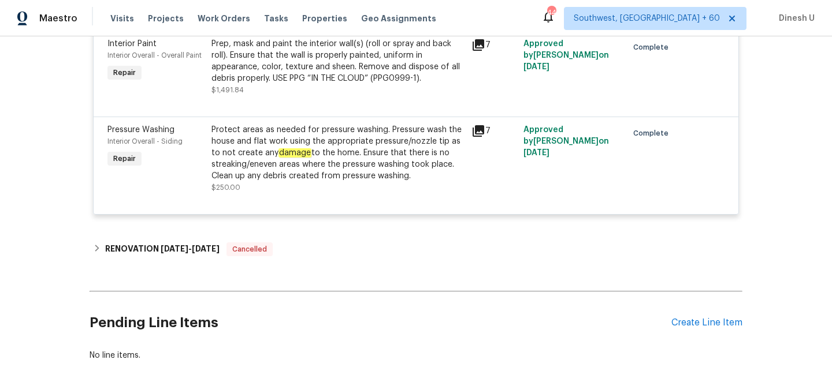
scroll to position [3737, 0]
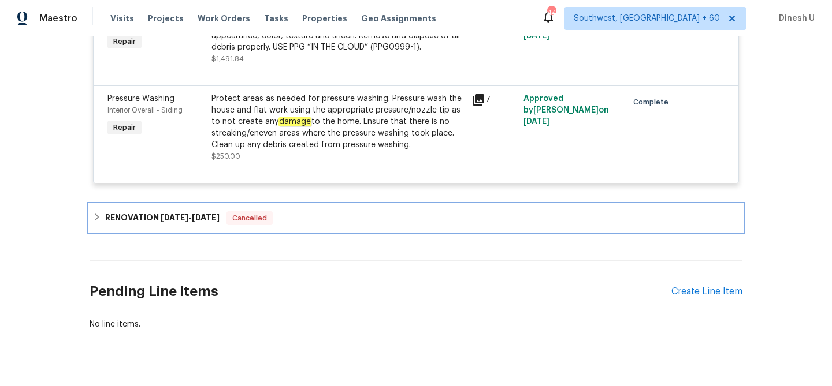
click at [190, 204] on div "RENOVATION [DATE] - [DATE] Cancelled" at bounding box center [416, 218] width 653 height 28
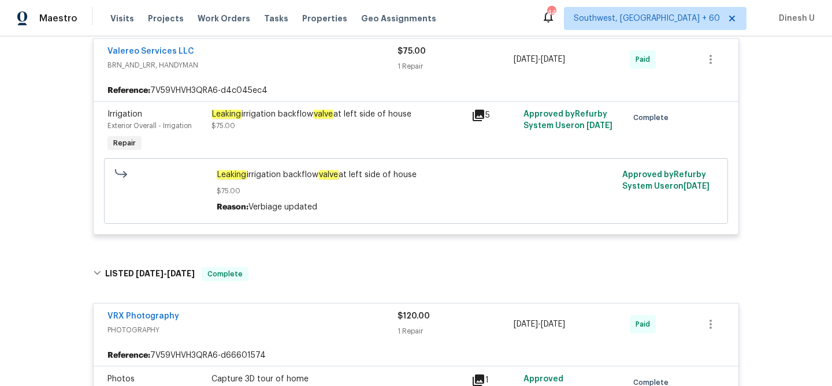
scroll to position [1880, 0]
click at [249, 171] on span "Leaking irrigation backflow valve at left side of house" at bounding box center [416, 176] width 399 height 12
click at [250, 170] on span "Leaking irrigation backflow valve at left side of house" at bounding box center [416, 176] width 399 height 12
click at [251, 170] on span "Leaking irrigation backflow valve at left side of house" at bounding box center [416, 176] width 399 height 12
drag, startPoint x: 219, startPoint y: 168, endPoint x: 421, endPoint y: 169, distance: 201.6
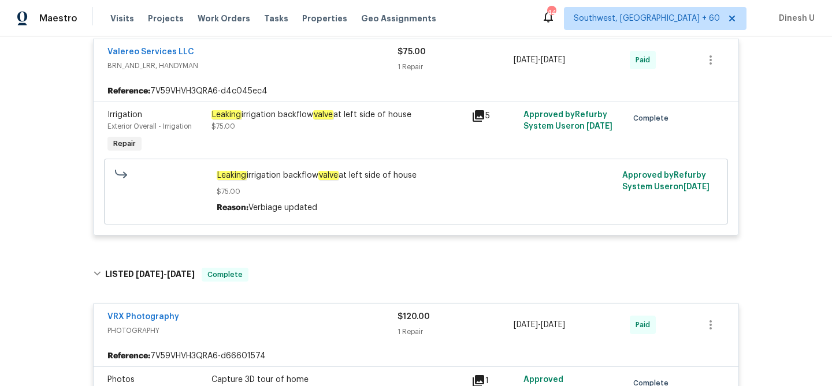
click at [421, 170] on span "Leaking irrigation backflow valve at left side of house" at bounding box center [416, 176] width 399 height 12
copy span "eaking irrigation backflow valve at left side of house"
